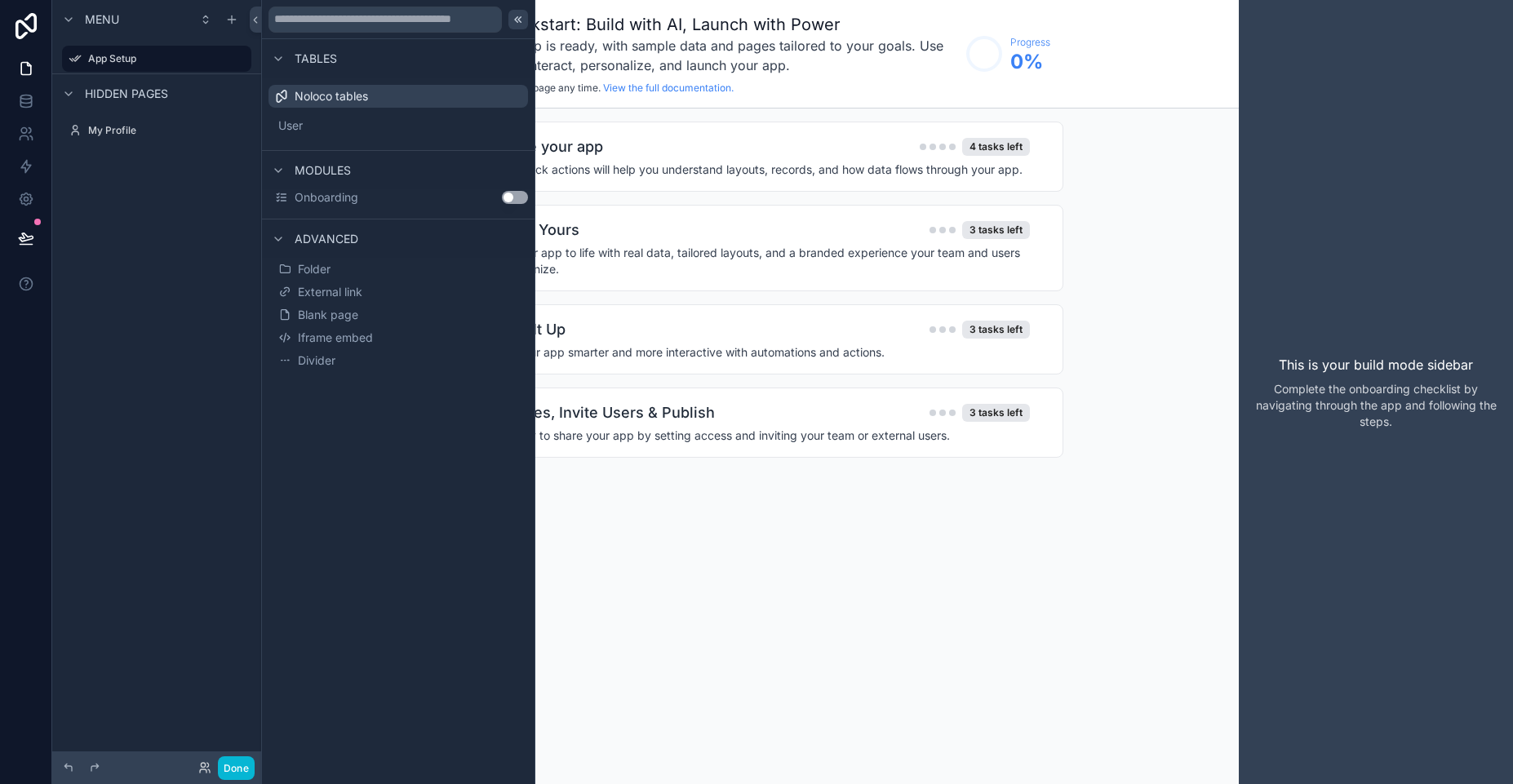
click at [518, 23] on icon at bounding box center [518, 20] width 13 height 13
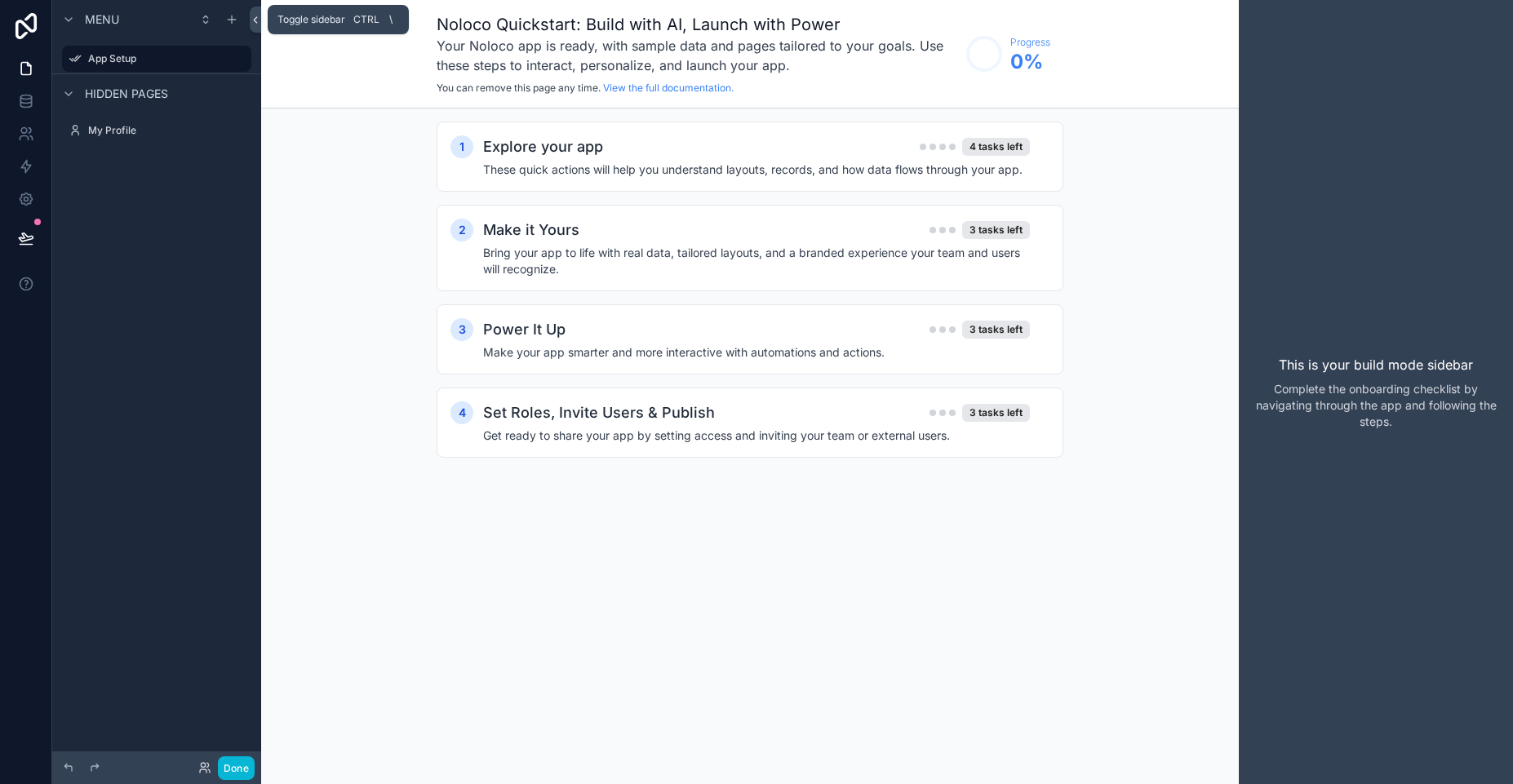
click at [256, 18] on icon at bounding box center [255, 20] width 3 height 6
click at [261, 18] on div "Noloco Quickstart: Build with AI, Launch with Power Your Noloco app is ready, w…" at bounding box center [750, 54] width 978 height 109
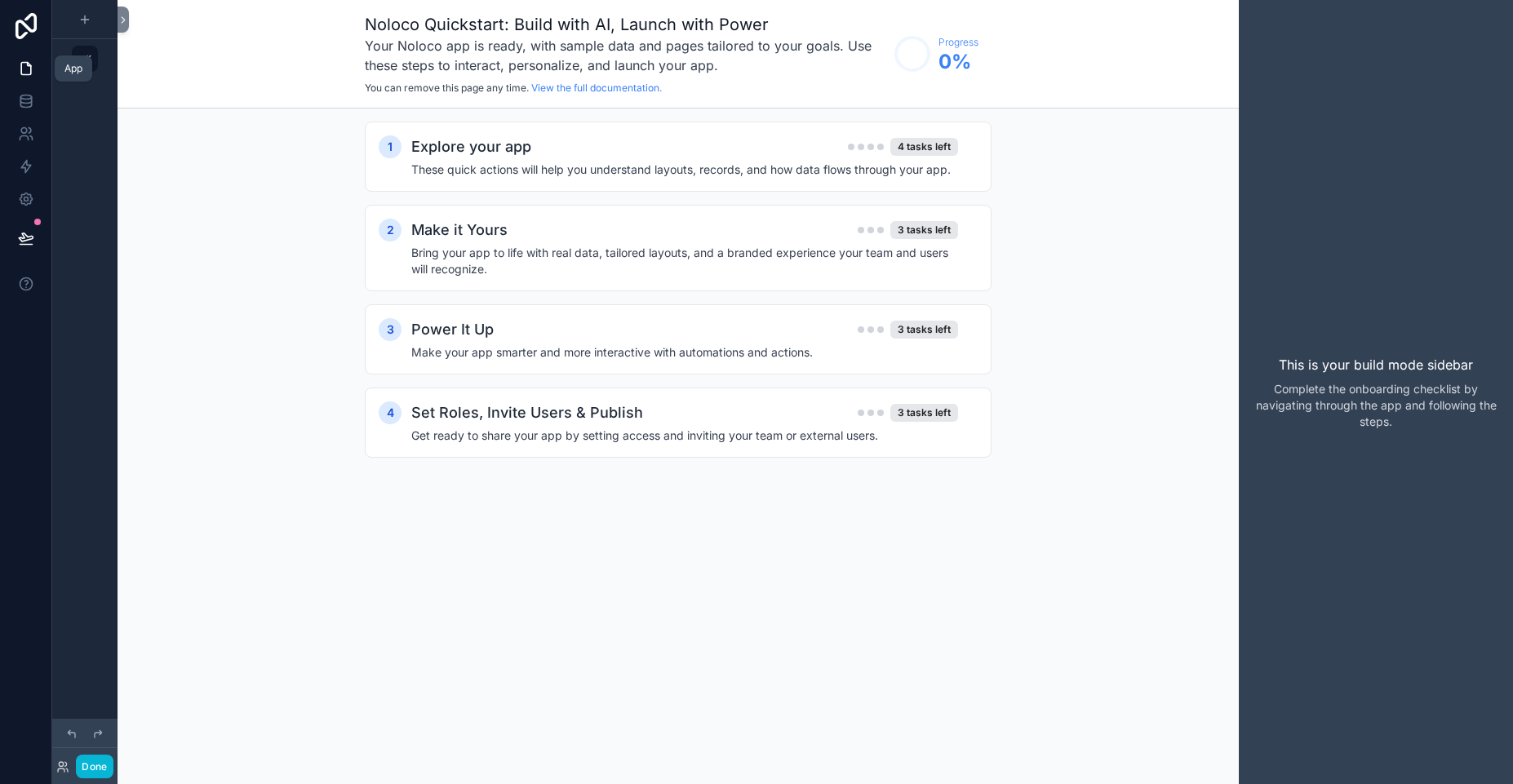
click at [27, 59] on link at bounding box center [26, 68] width 51 height 32
click at [28, 70] on icon at bounding box center [27, 69] width 17 height 17
click at [27, 33] on icon at bounding box center [26, 27] width 32 height 27
click at [86, 59] on icon "scrollable content" at bounding box center [85, 59] width 13 height 13
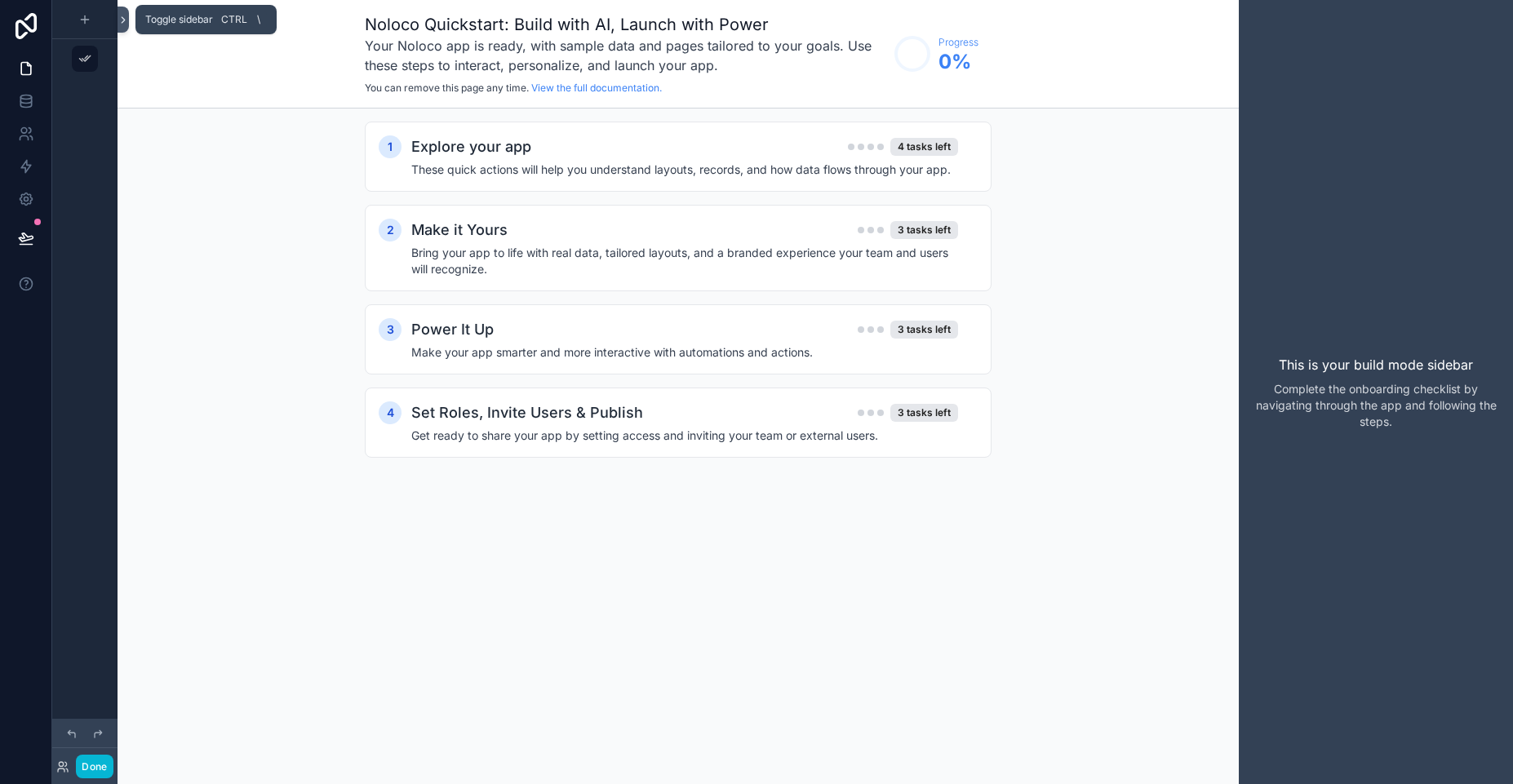
click at [124, 18] on icon at bounding box center [124, 20] width 3 height 6
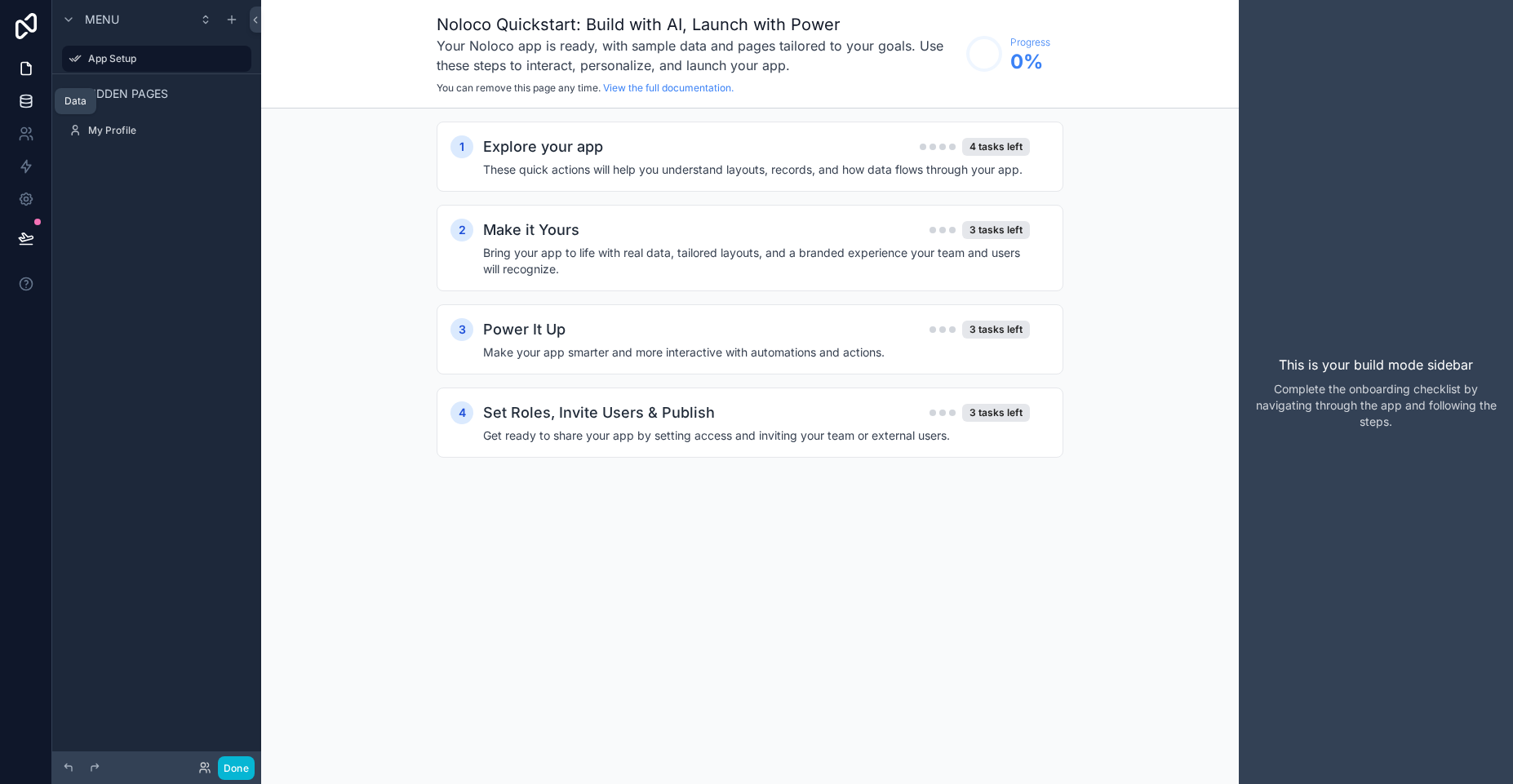
click at [30, 109] on link at bounding box center [26, 100] width 51 height 32
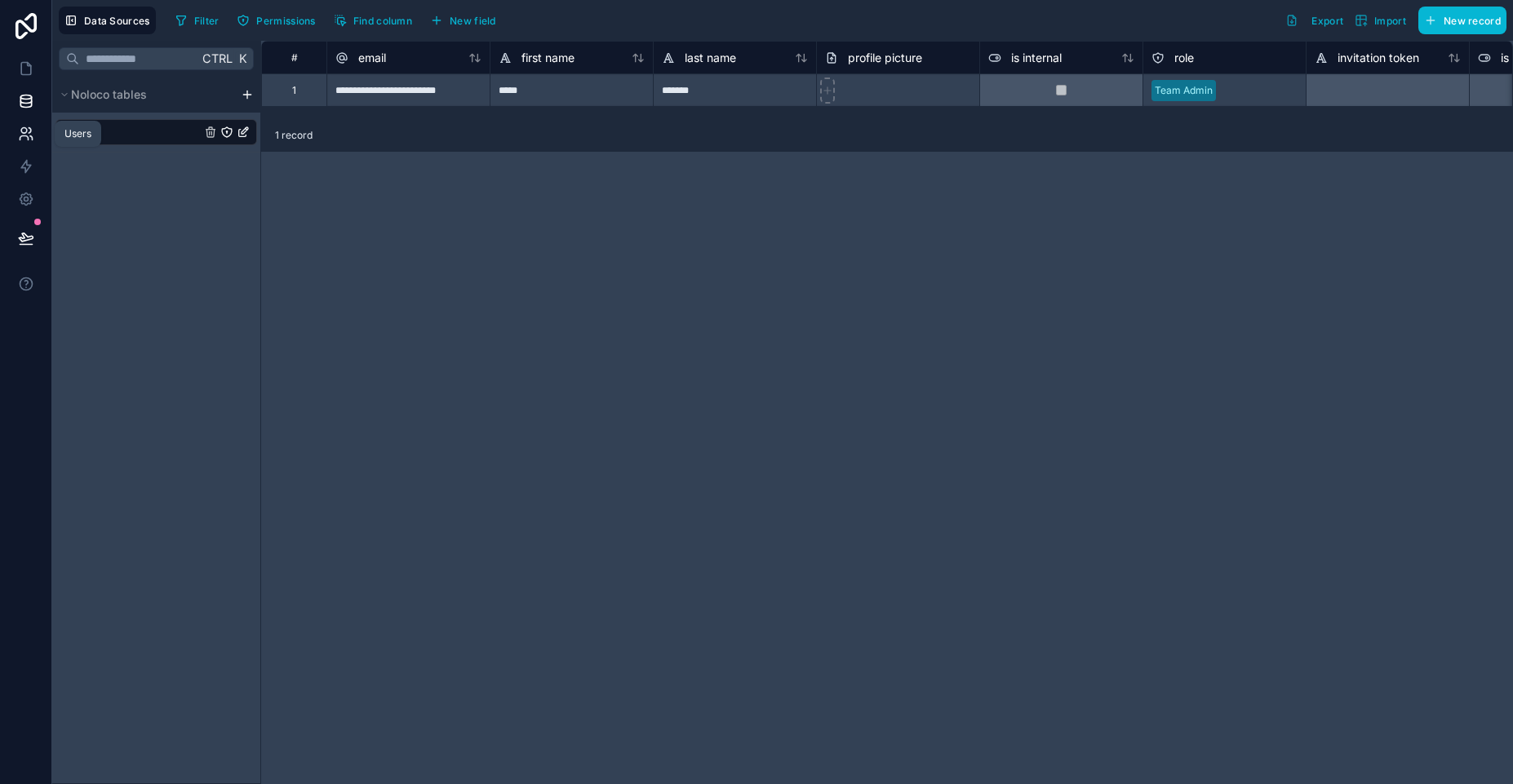
click at [30, 133] on icon at bounding box center [27, 134] width 17 height 17
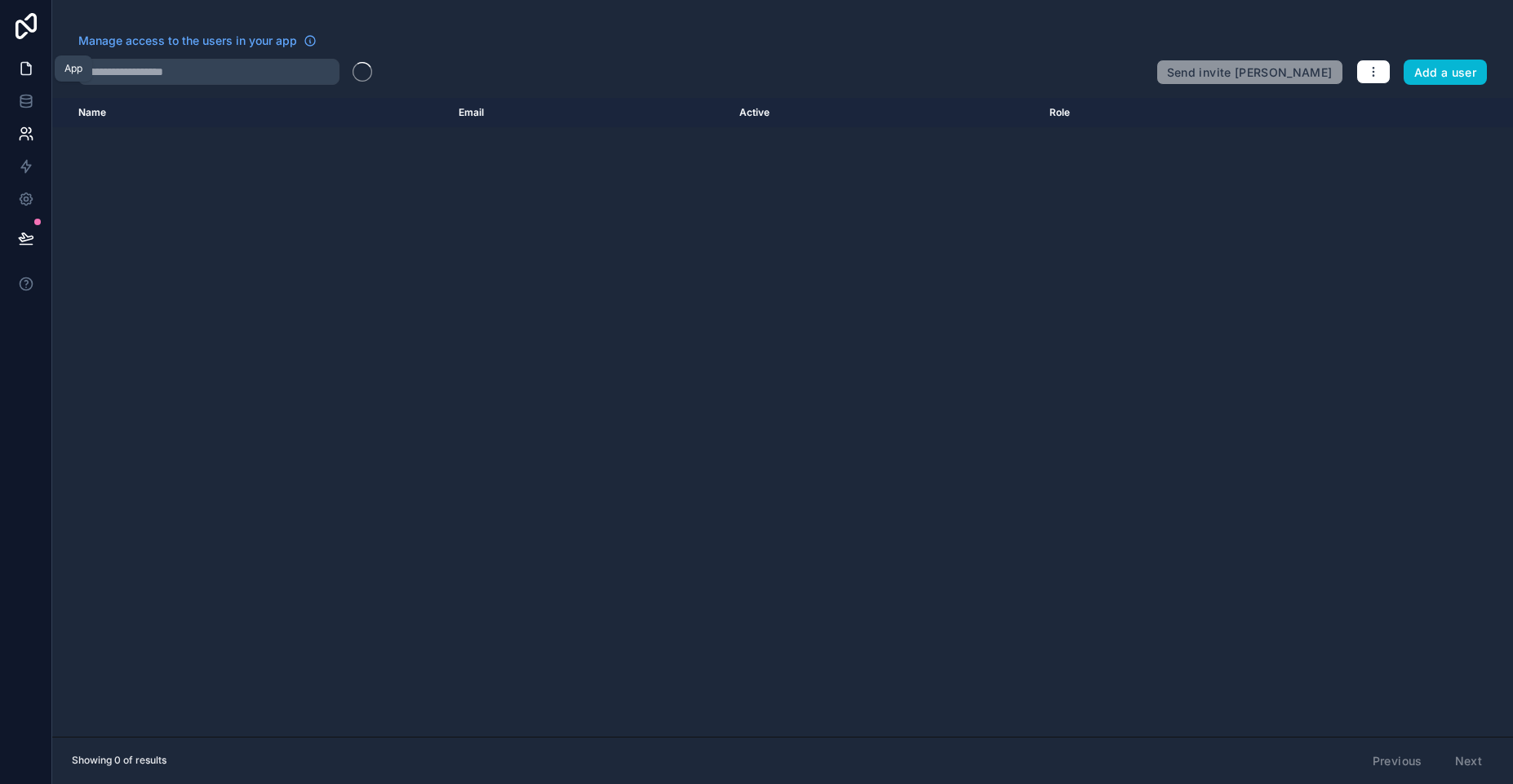
click at [29, 76] on icon at bounding box center [27, 69] width 17 height 17
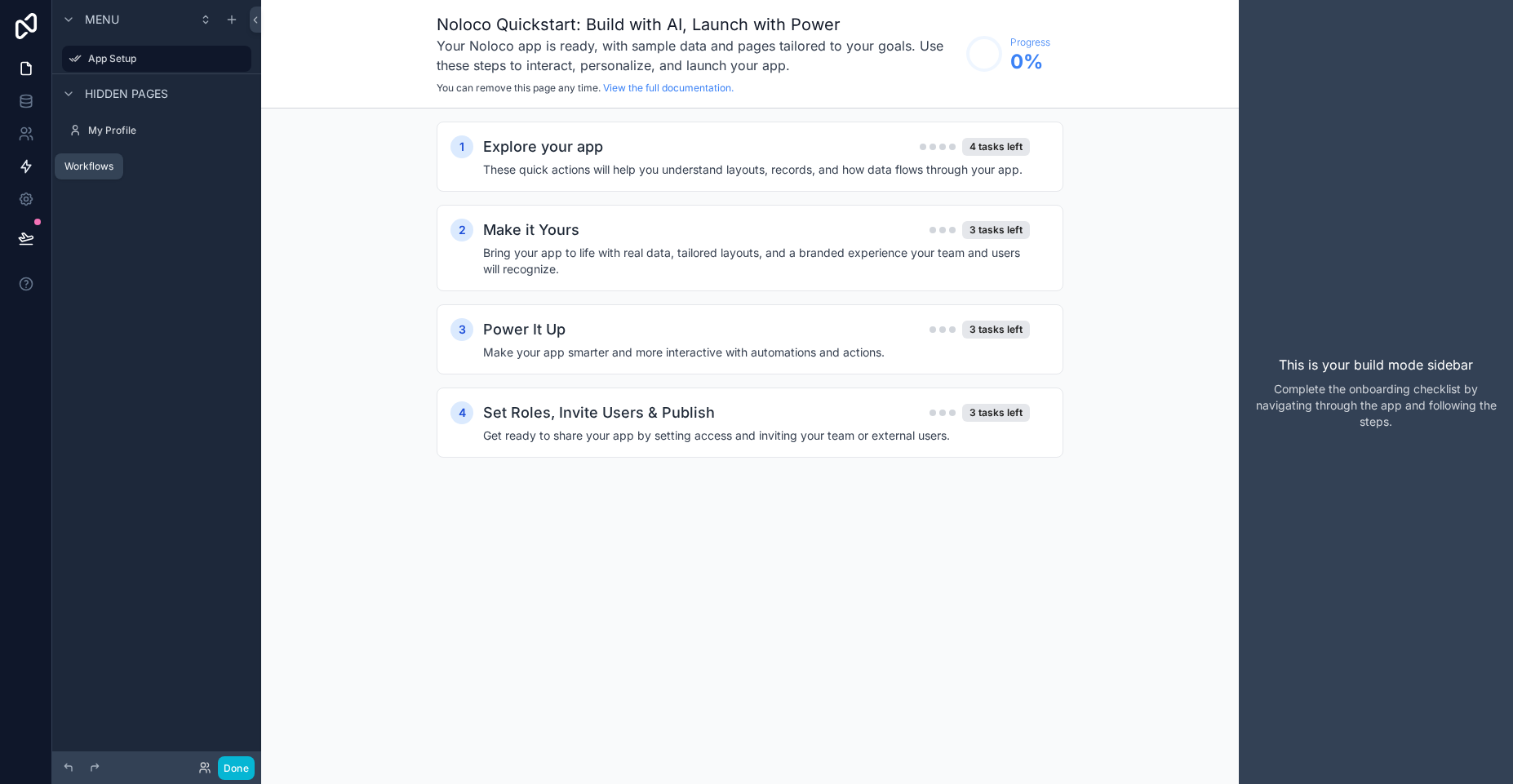
click at [24, 168] on icon at bounding box center [27, 167] width 10 height 12
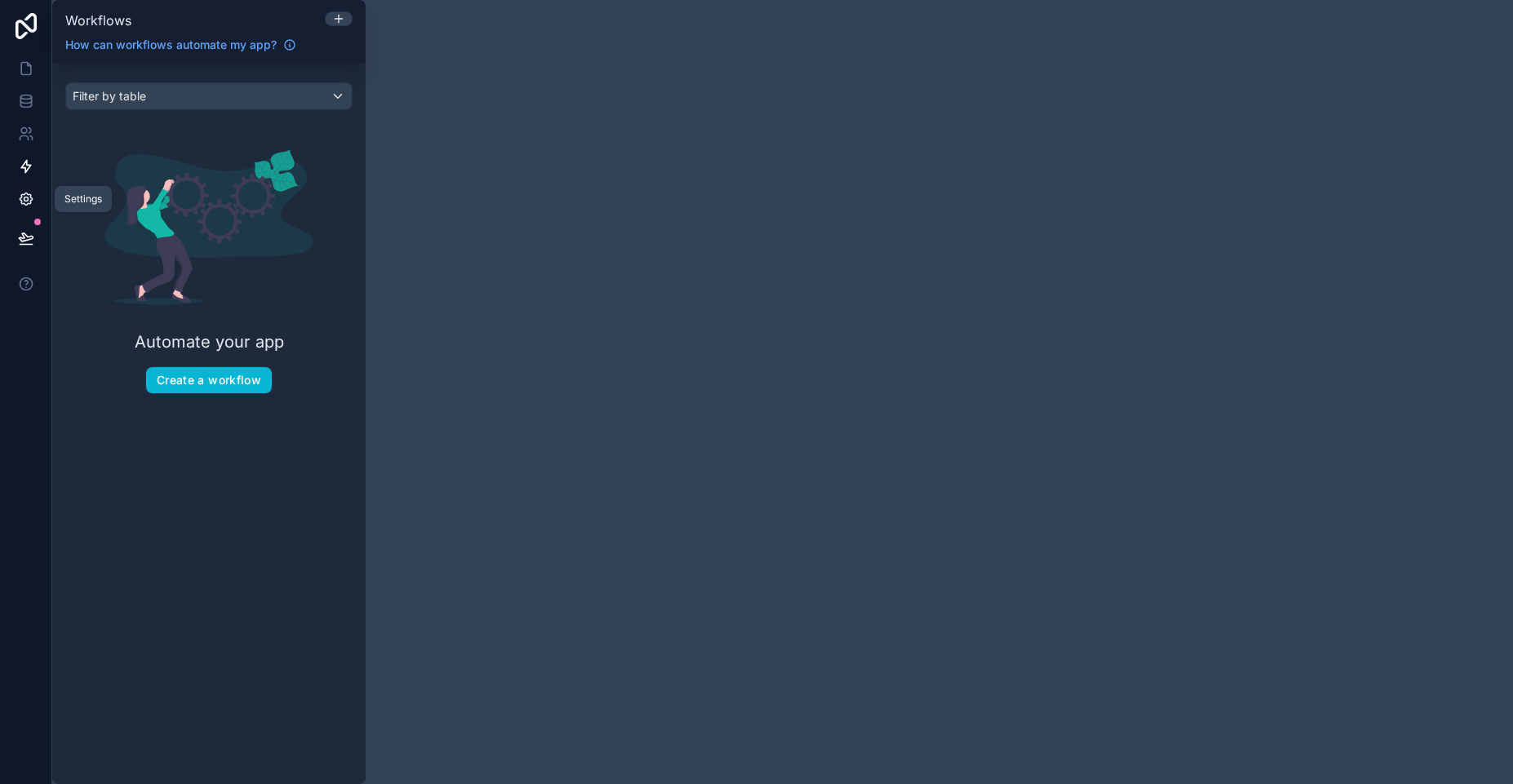
click at [28, 191] on icon at bounding box center [27, 199] width 17 height 17
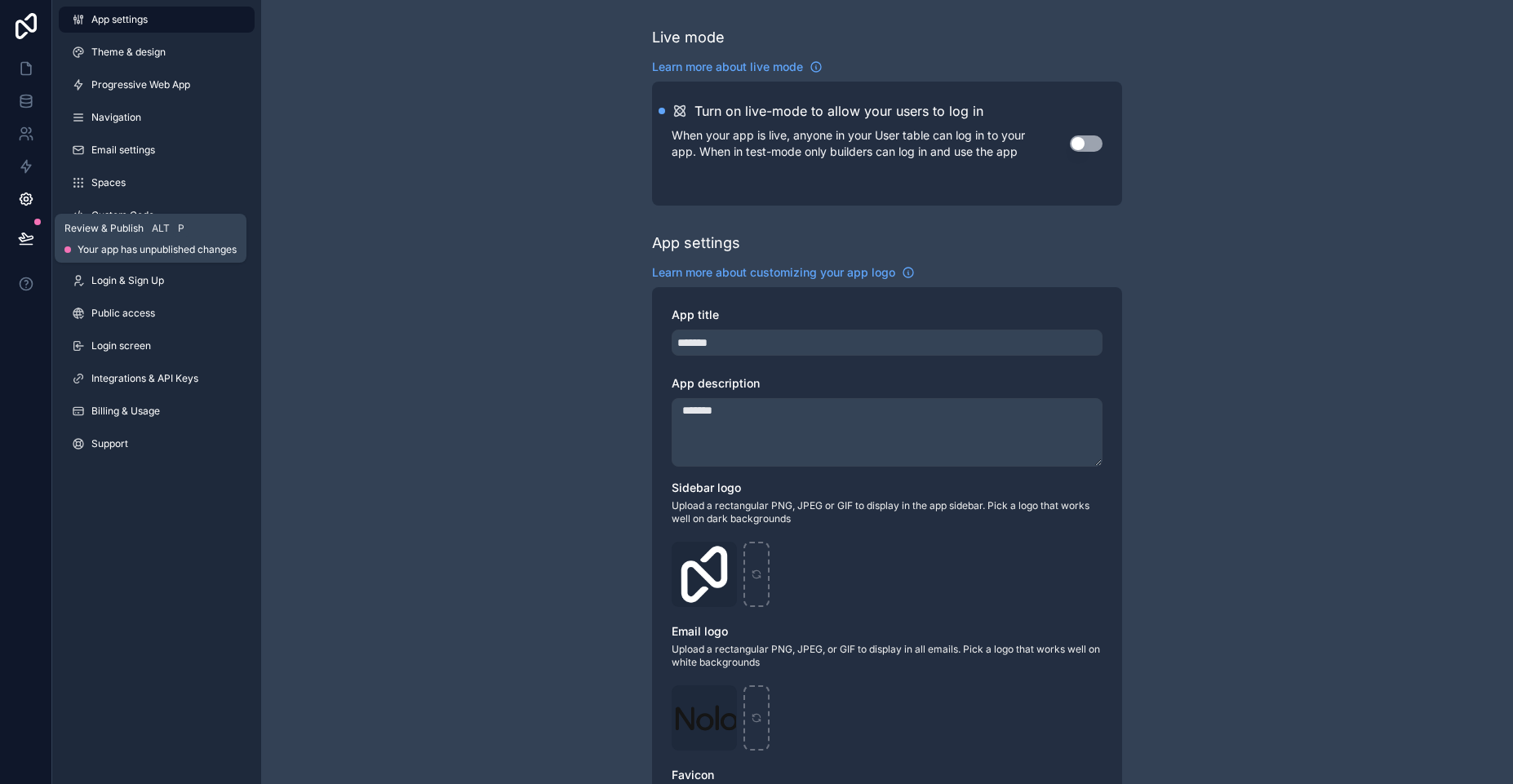
click at [29, 238] on icon at bounding box center [27, 239] width 17 height 17
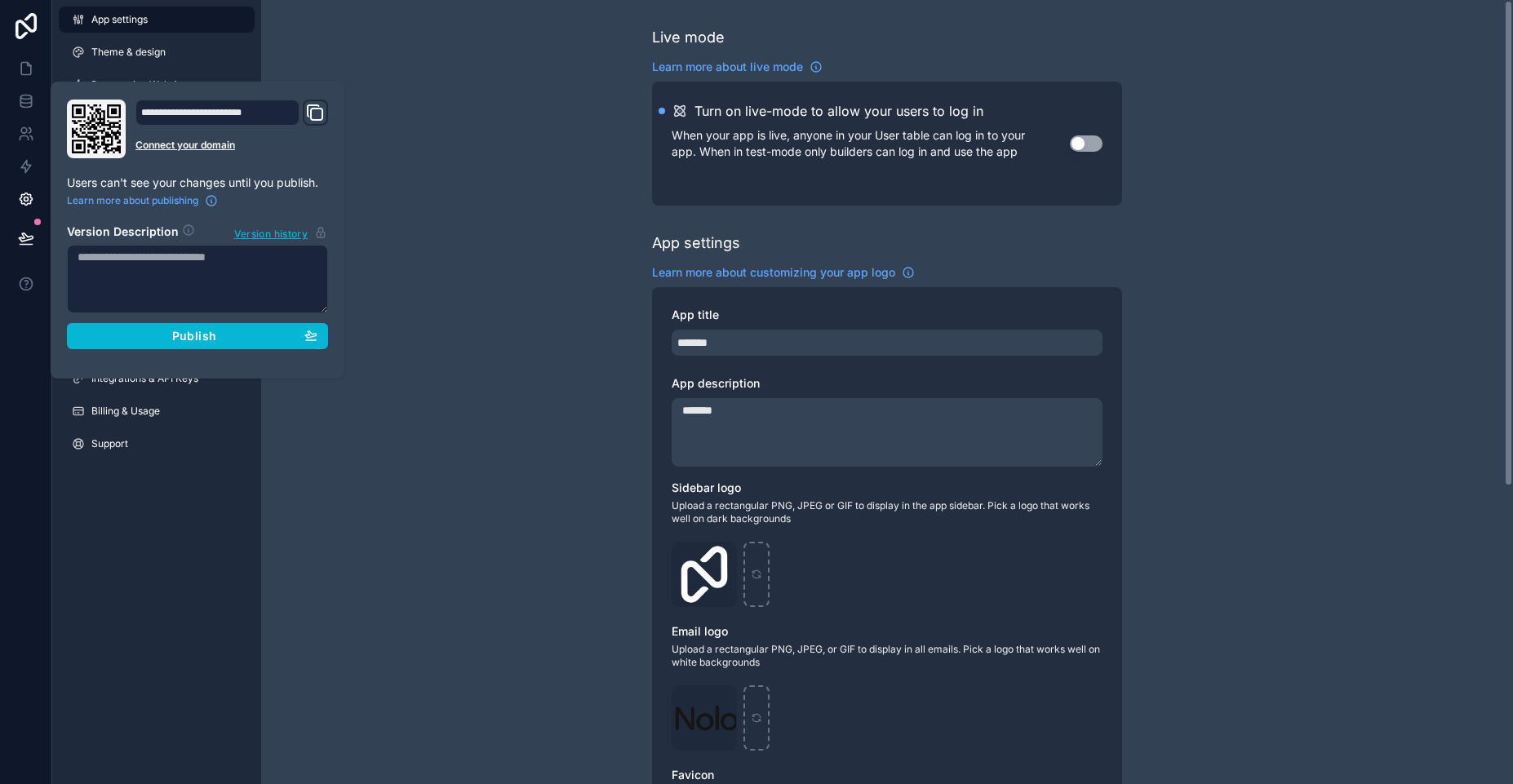
click at [404, 521] on div "Live mode Learn more about live mode Turn on live-mode to allow your users to l…" at bounding box center [887, 632] width 1252 height 1263
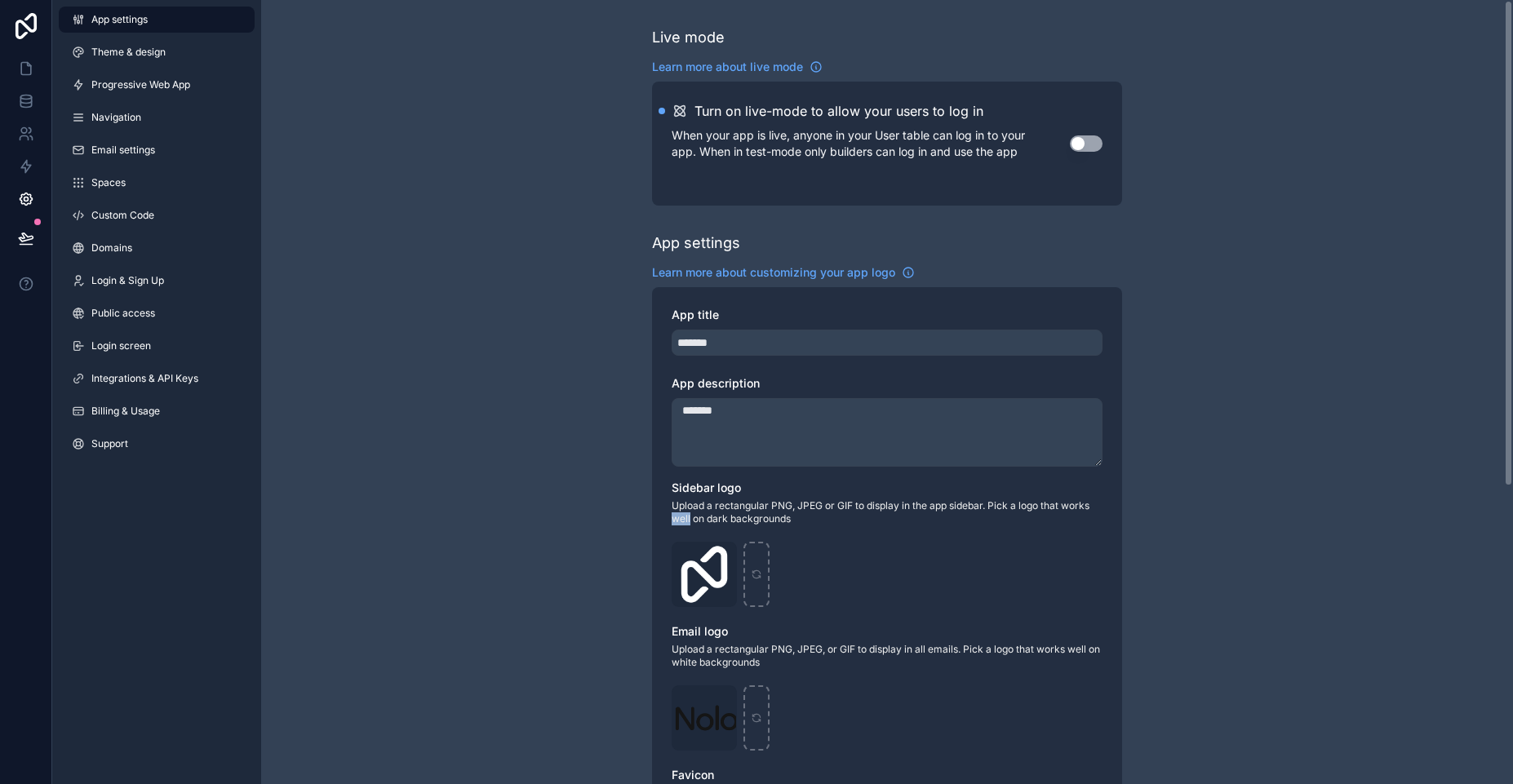
click at [404, 521] on div "Live mode Learn more about live mode Turn on live-mode to allow your users to l…" at bounding box center [887, 632] width 1252 height 1263
